Goal: Transaction & Acquisition: Purchase product/service

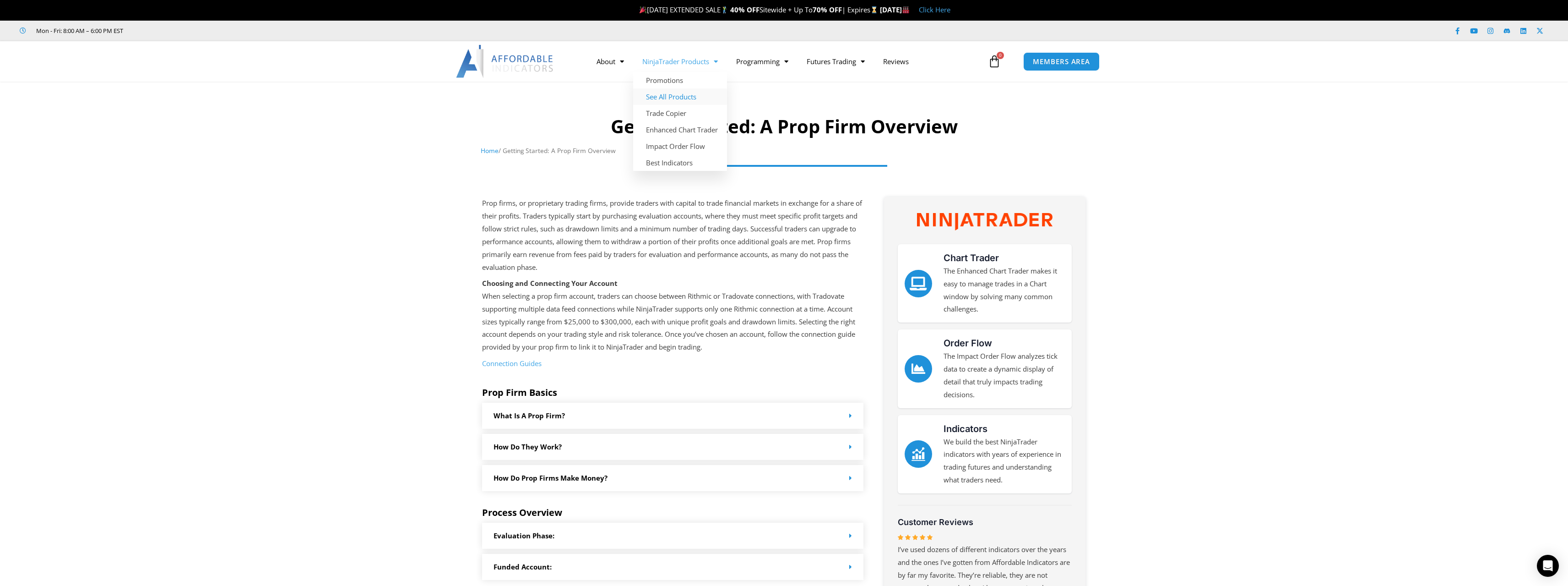
click at [673, 95] on link "See All Products" at bounding box center [680, 96] width 94 height 16
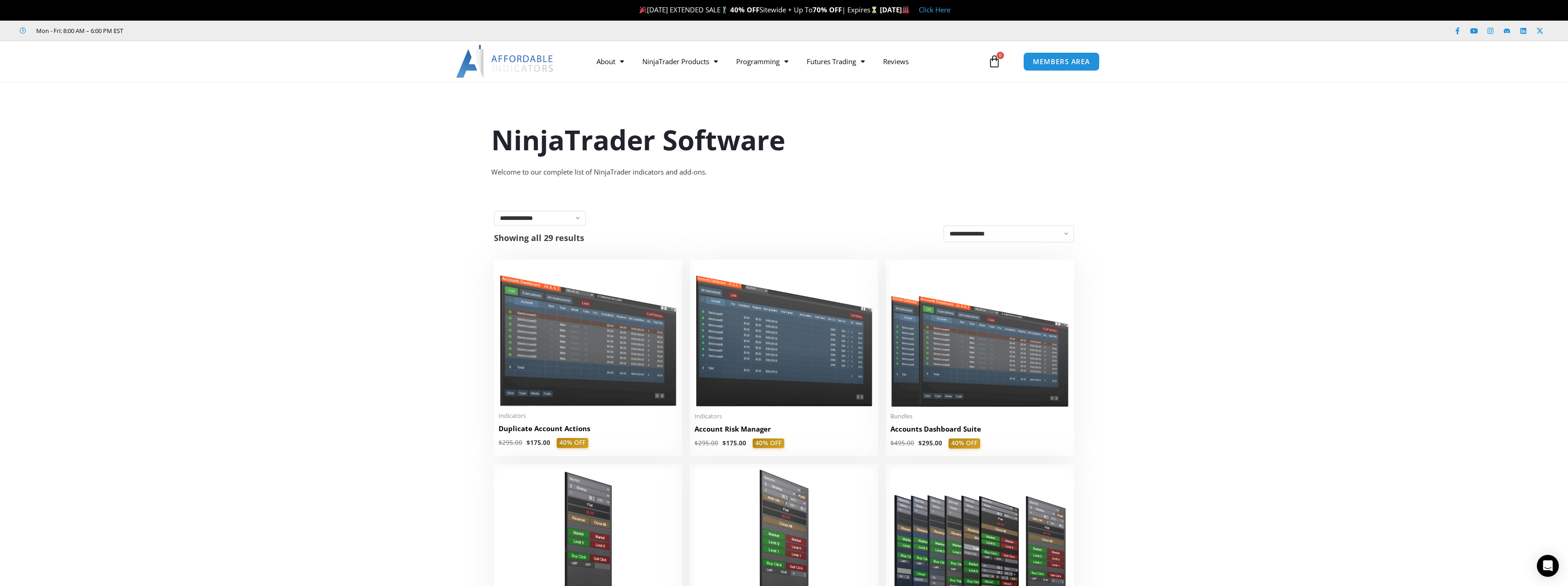
scroll to position [138, 0]
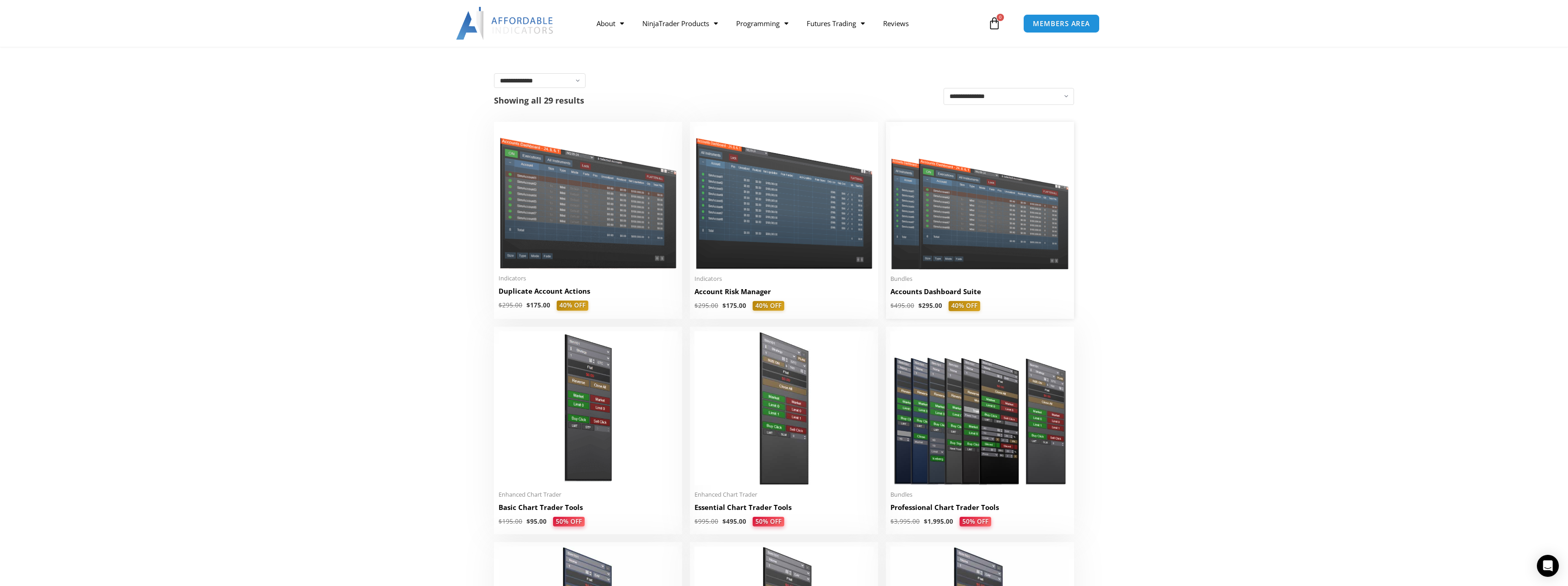
click at [989, 252] on img at bounding box center [979, 198] width 179 height 143
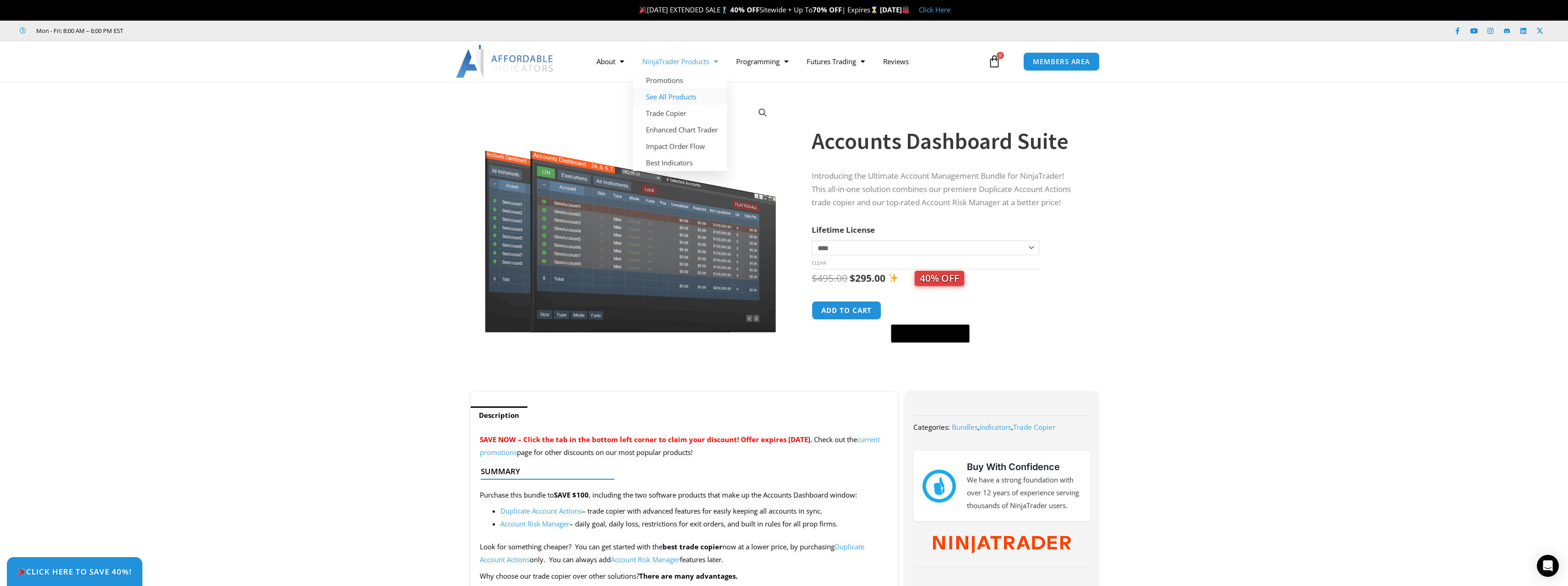
click at [673, 100] on link "See All Products" at bounding box center [680, 96] width 94 height 16
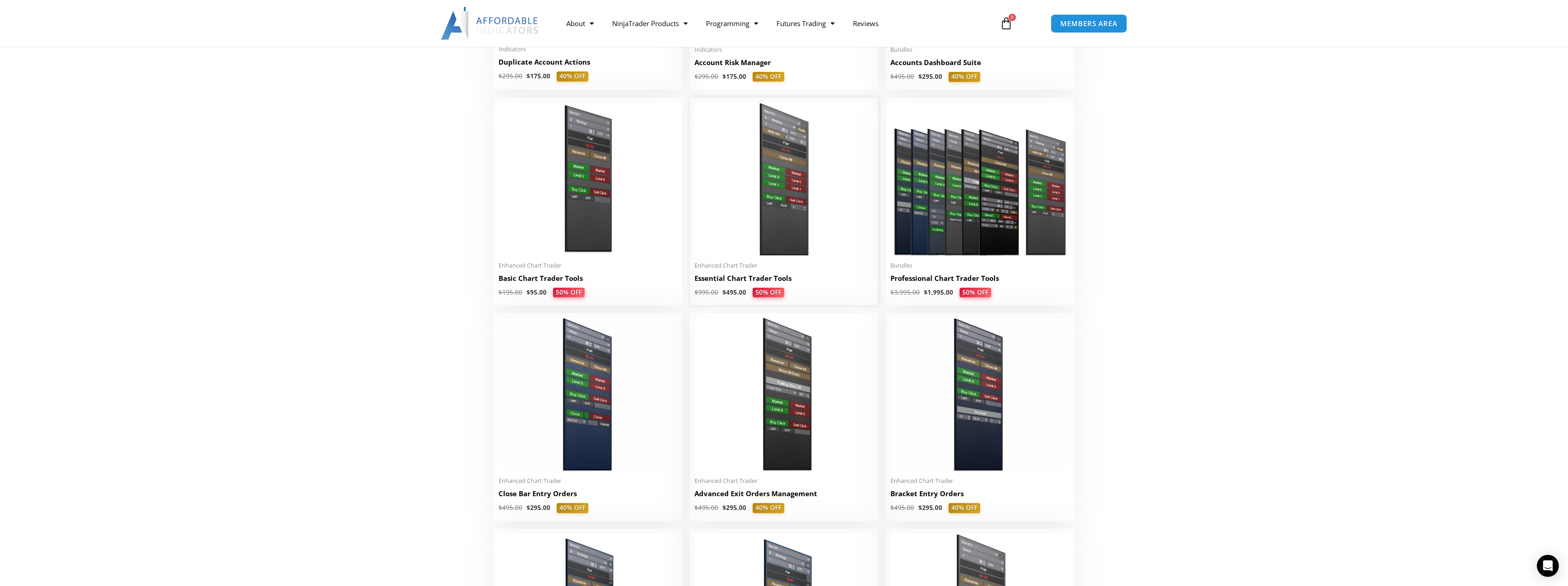
scroll to position [412, 0]
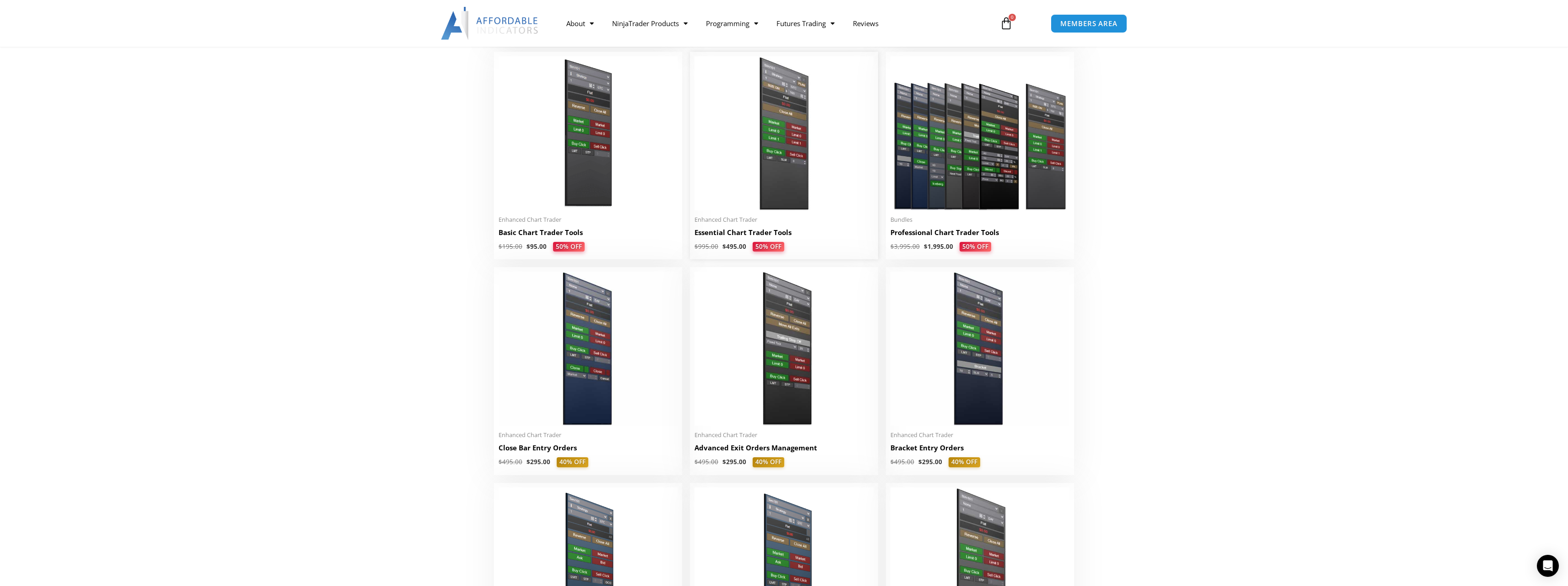
click at [746, 236] on h2 "Essential Chart Trader Tools" at bounding box center [783, 232] width 179 height 10
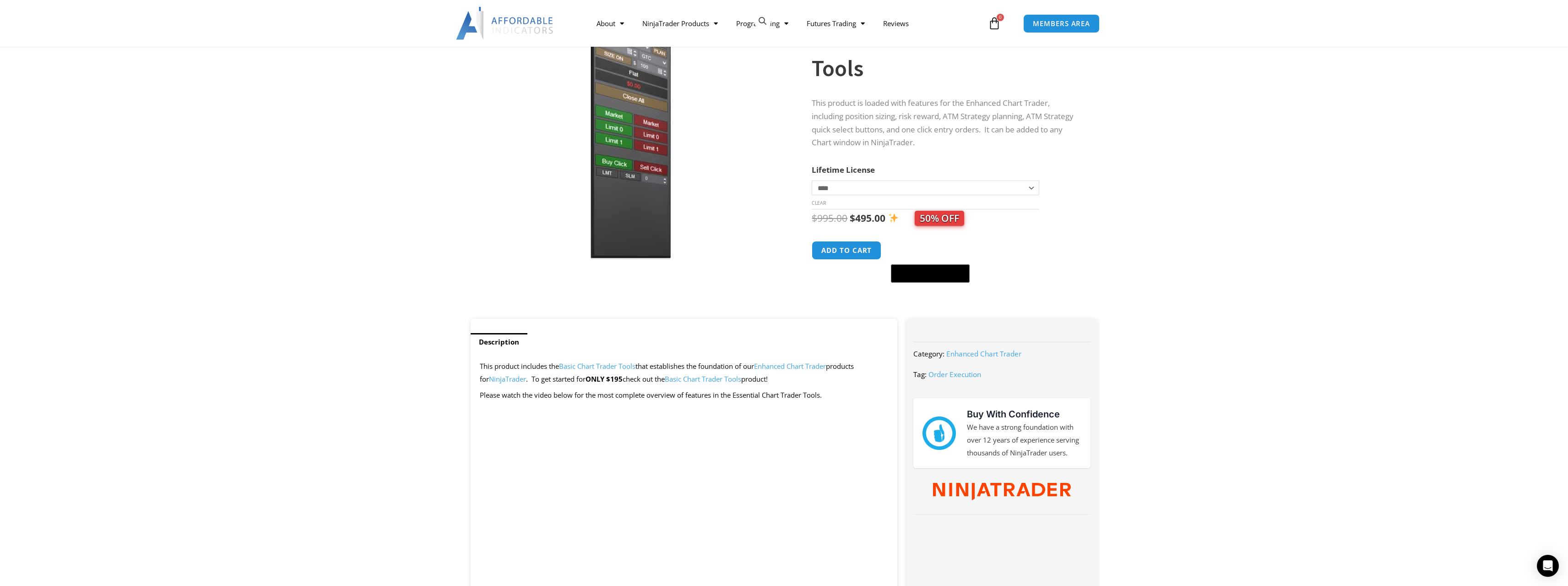
scroll to position [138, 0]
